Goal: Information Seeking & Learning: Learn about a topic

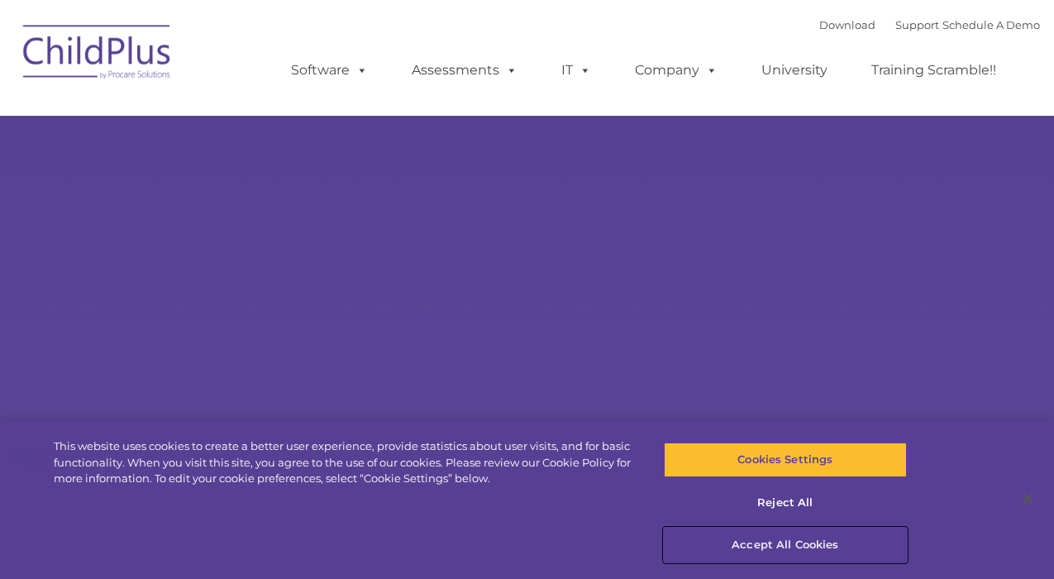
click at [794, 547] on button "Accept All Cookies" at bounding box center [785, 544] width 242 height 35
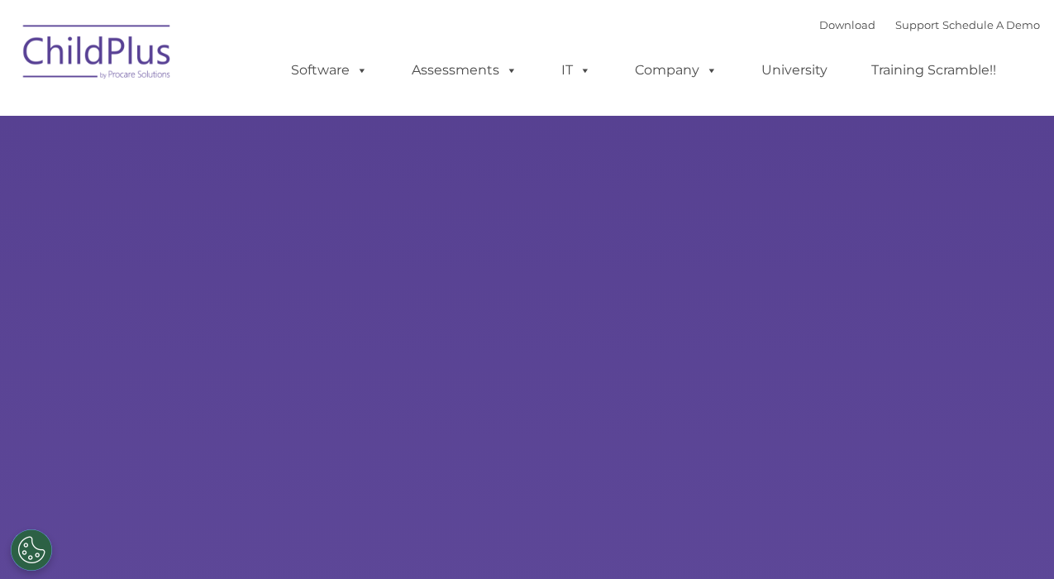
click at [644, 177] on div "Learn More Request a Demo The Future of ChildPlus is Here! Boost your productiv…" at bounding box center [527, 322] width 1054 height 645
click at [832, 22] on link "Download" at bounding box center [847, 24] width 56 height 13
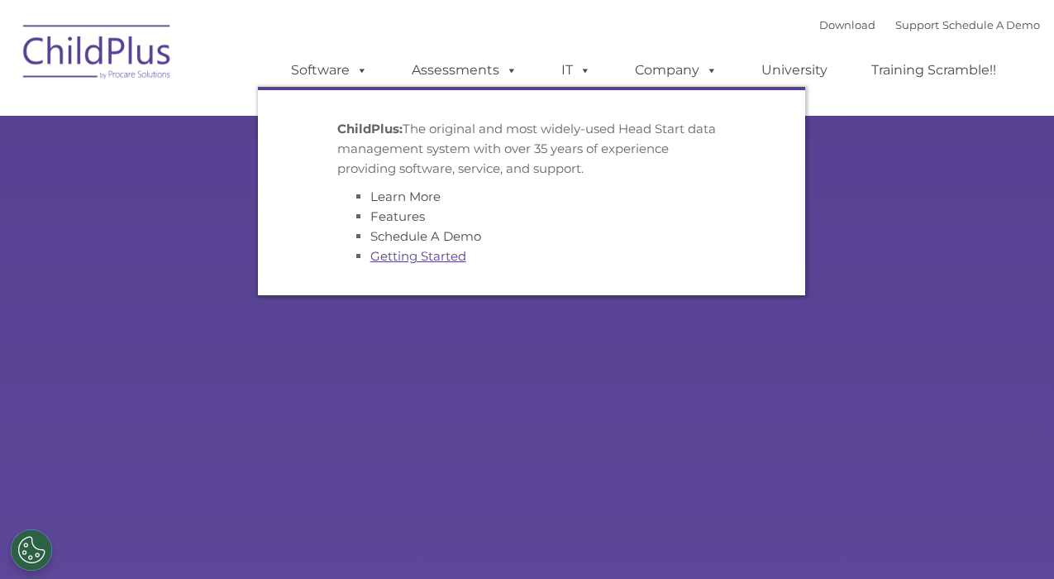
click at [429, 256] on link "Getting Started" at bounding box center [418, 256] width 96 height 16
click at [424, 237] on link "Schedule A Demo" at bounding box center [425, 236] width 111 height 16
click at [411, 218] on link "Features" at bounding box center [397, 216] width 55 height 16
click at [417, 197] on link "Learn More" at bounding box center [405, 196] width 70 height 16
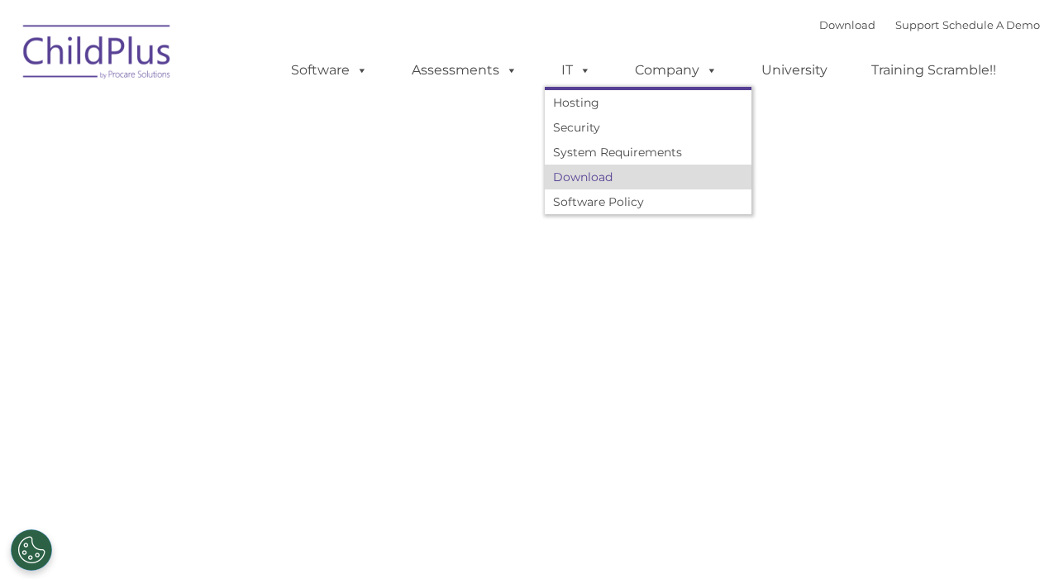
click at [596, 183] on link "Download" at bounding box center [648, 176] width 207 height 25
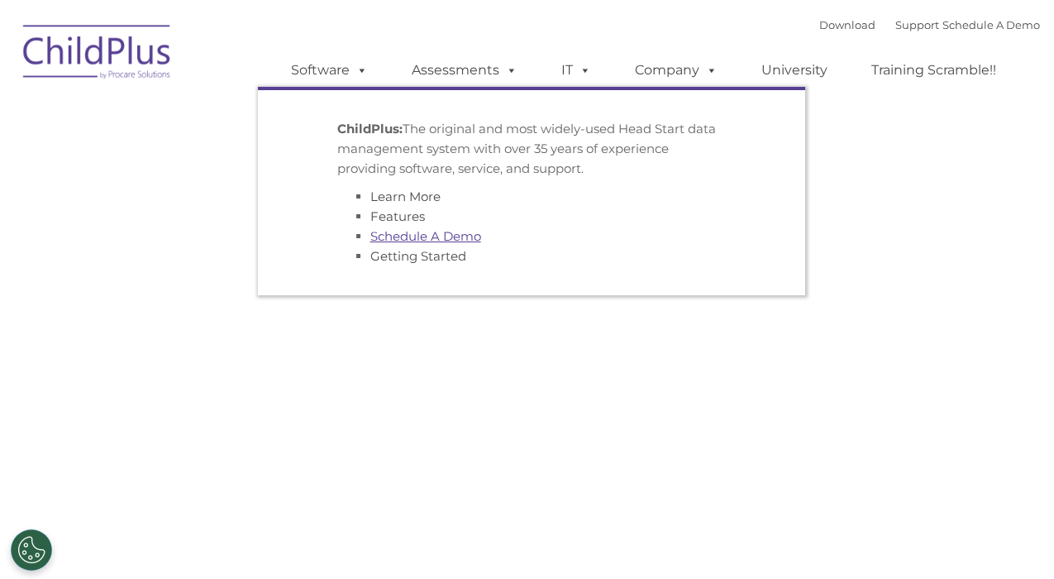
click at [408, 236] on link "Schedule A Demo" at bounding box center [425, 236] width 111 height 16
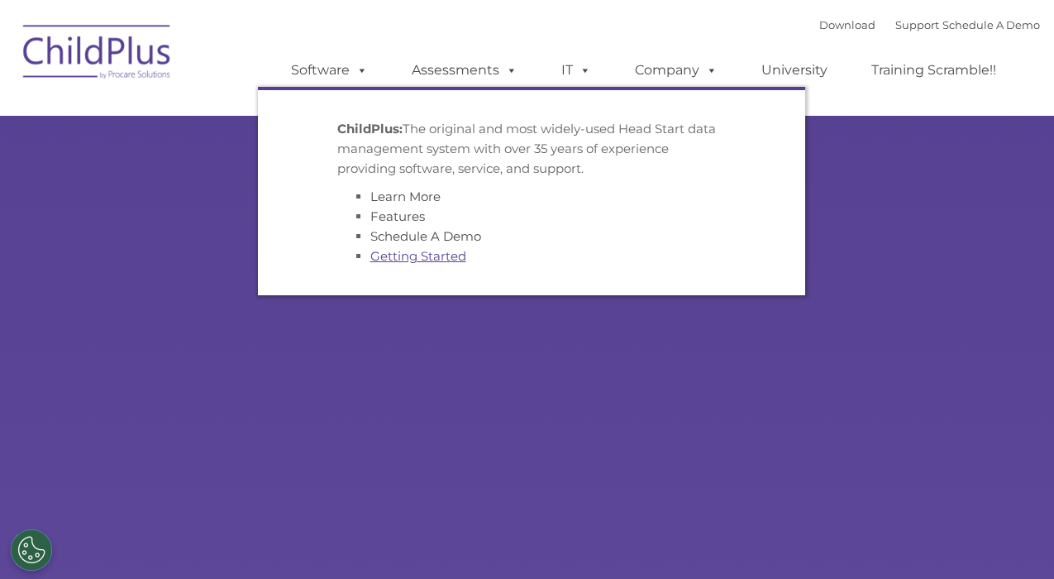
click at [417, 263] on link "Getting Started" at bounding box center [418, 256] width 96 height 16
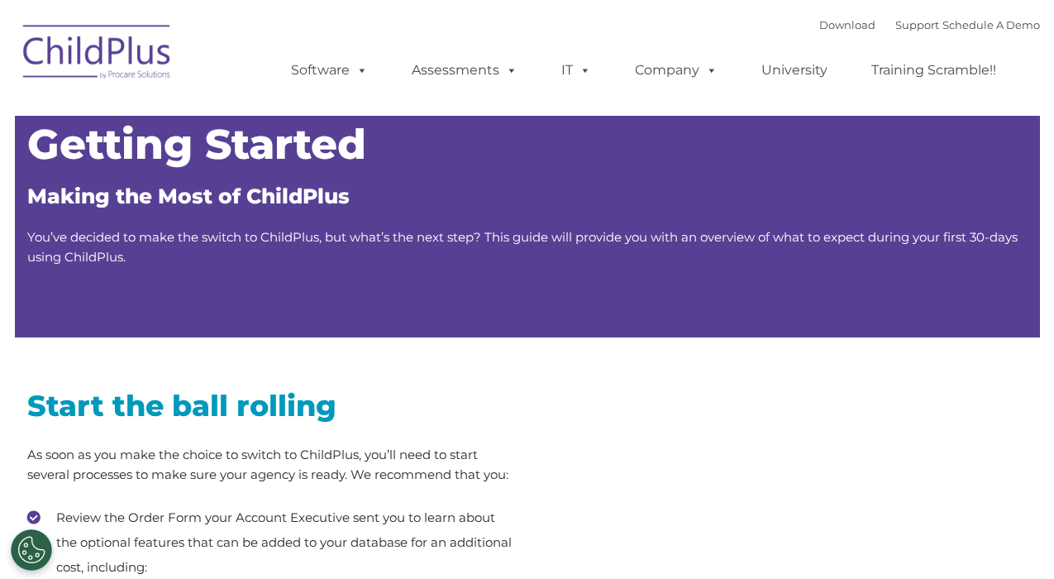
click at [422, 258] on p "You’ve decided to make the switch to ChildPlus, but what’s the next step? This …" at bounding box center [527, 247] width 1000 height 40
